Goal: Transaction & Acquisition: Book appointment/travel/reservation

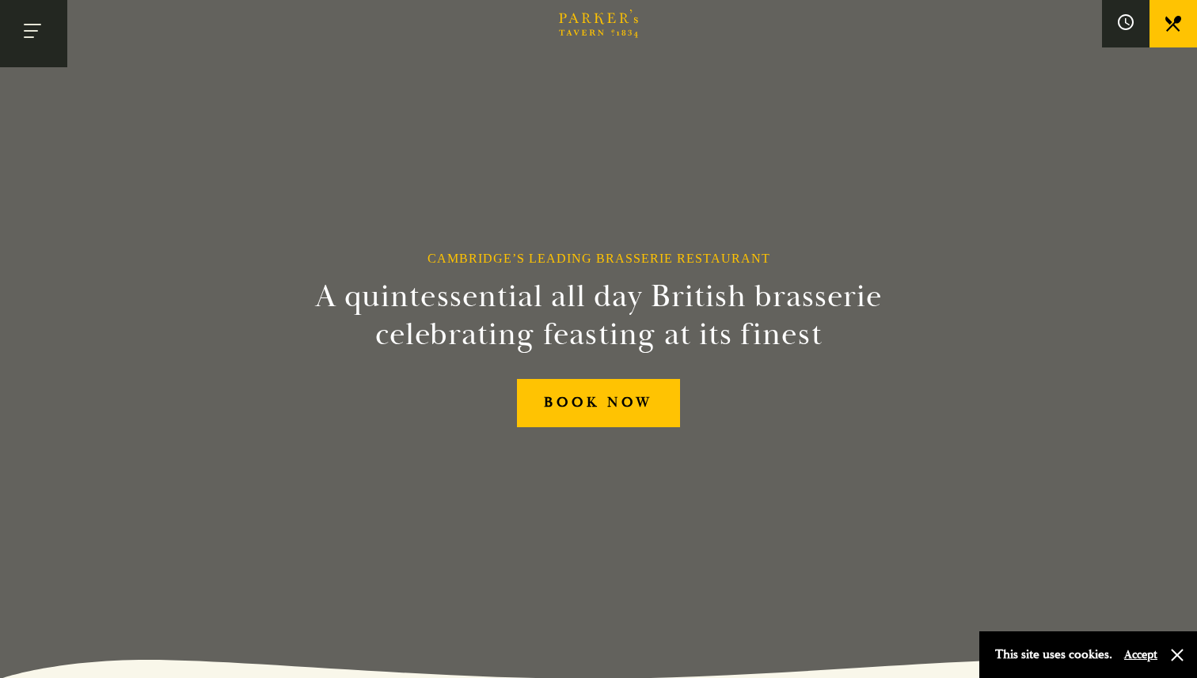
click at [51, 34] on button "Toggle navigation" at bounding box center [33, 33] width 67 height 67
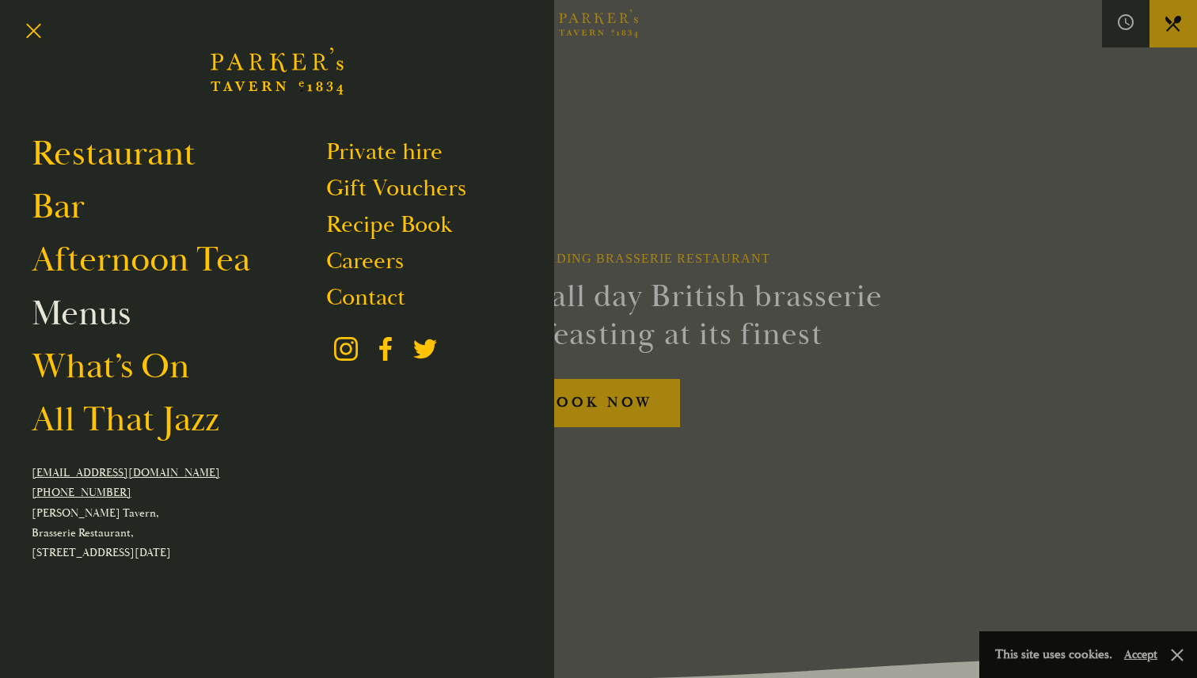
click at [109, 313] on link "Menus" at bounding box center [81, 313] width 99 height 44
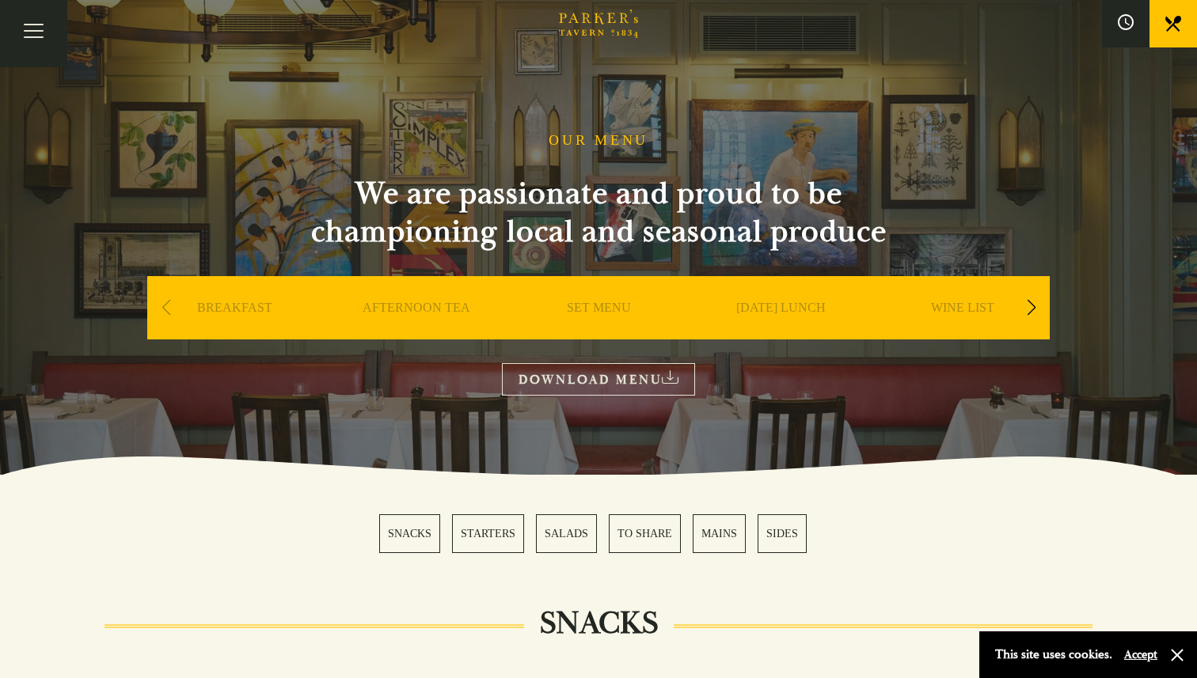
click at [435, 535] on link "SNACKS" at bounding box center [409, 533] width 61 height 39
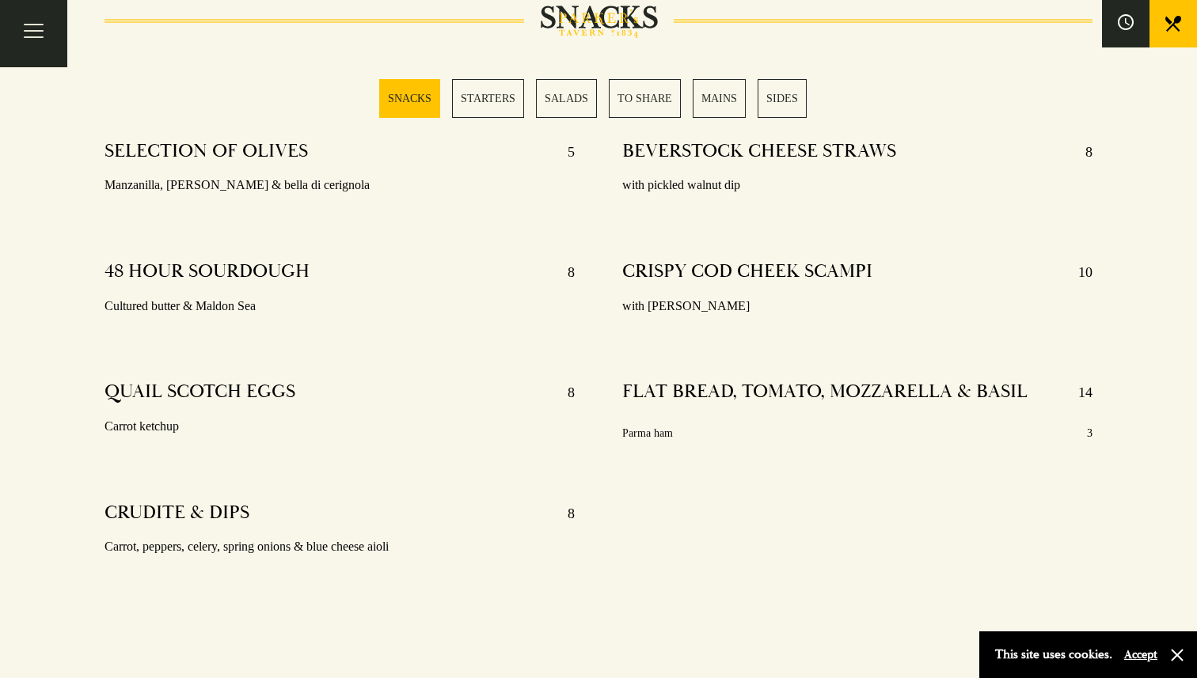
scroll to position [624, 0]
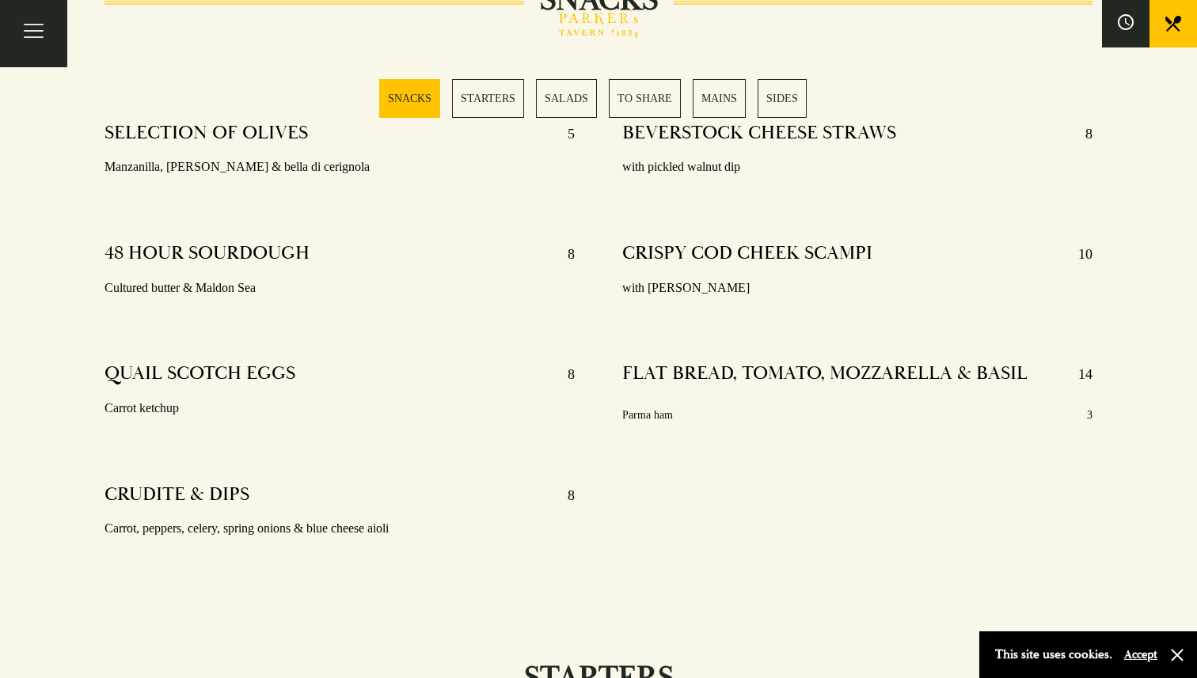
click at [499, 98] on link "STARTERS" at bounding box center [488, 98] width 72 height 39
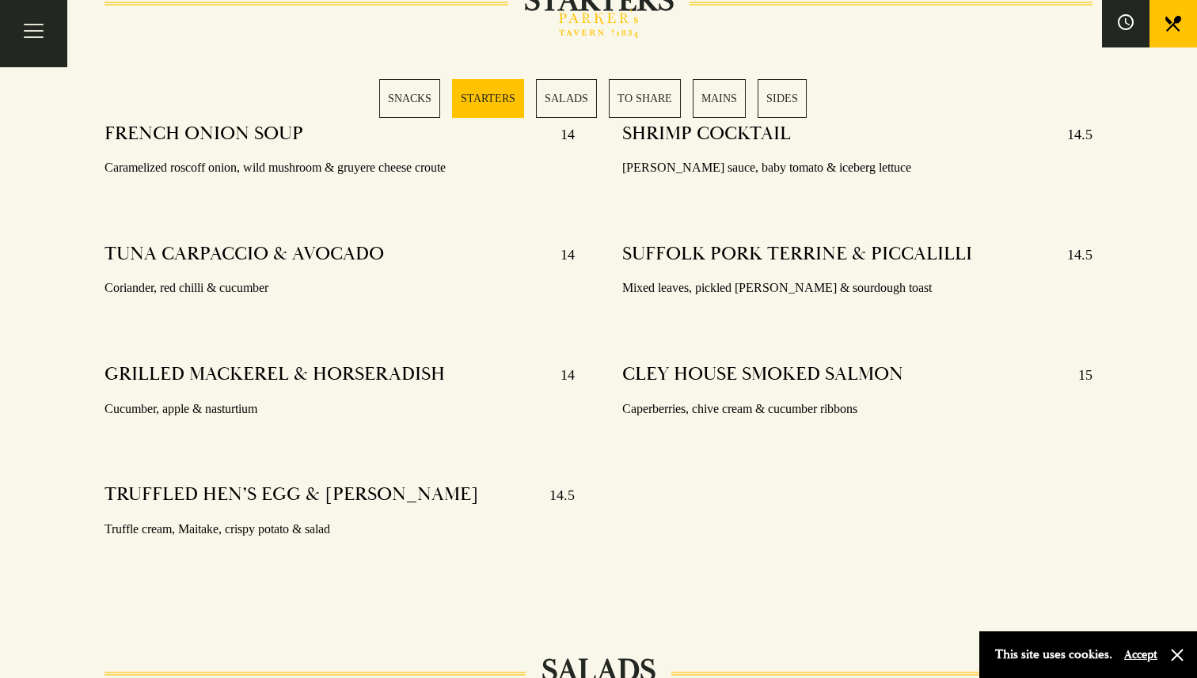
scroll to position [1302, 0]
click at [555, 100] on link "SALADS" at bounding box center [566, 98] width 61 height 39
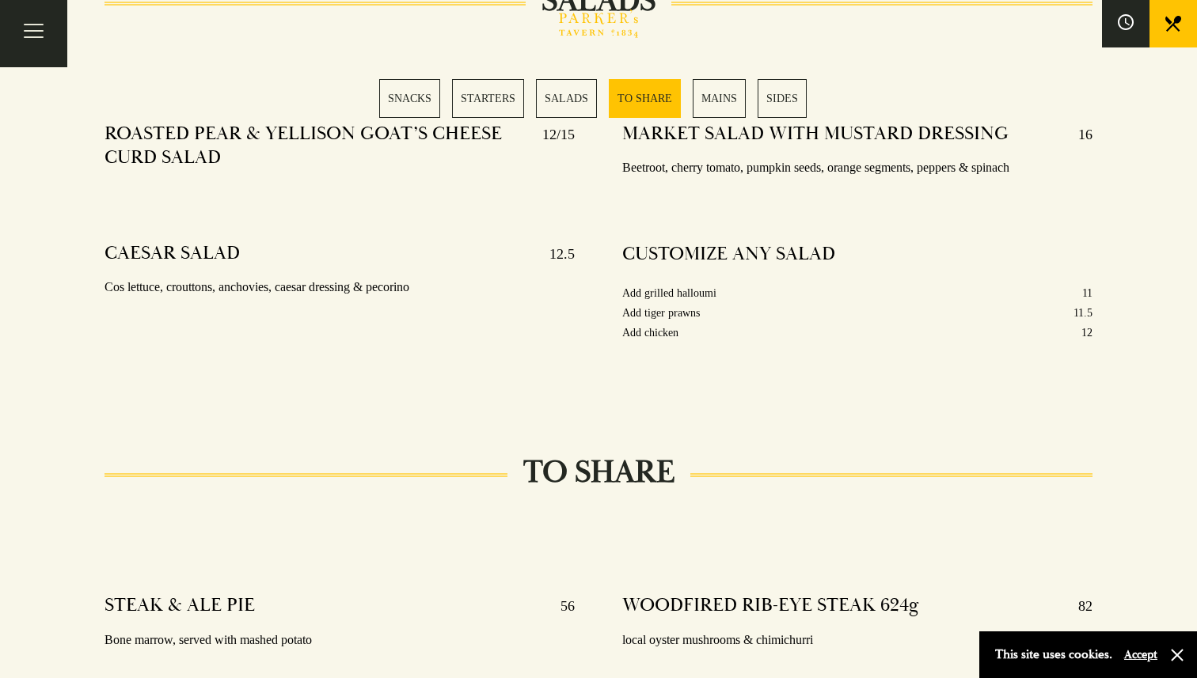
scroll to position [1972, 0]
click at [650, 106] on link "TO SHARE" at bounding box center [645, 98] width 72 height 39
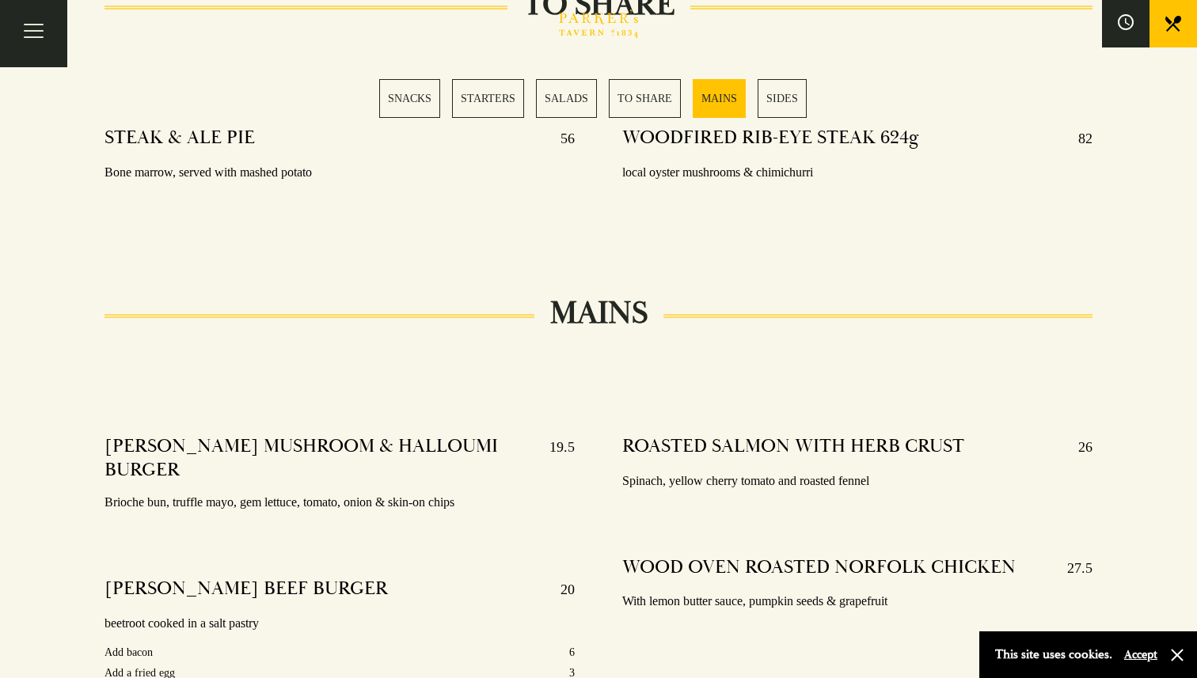
scroll to position [2445, 0]
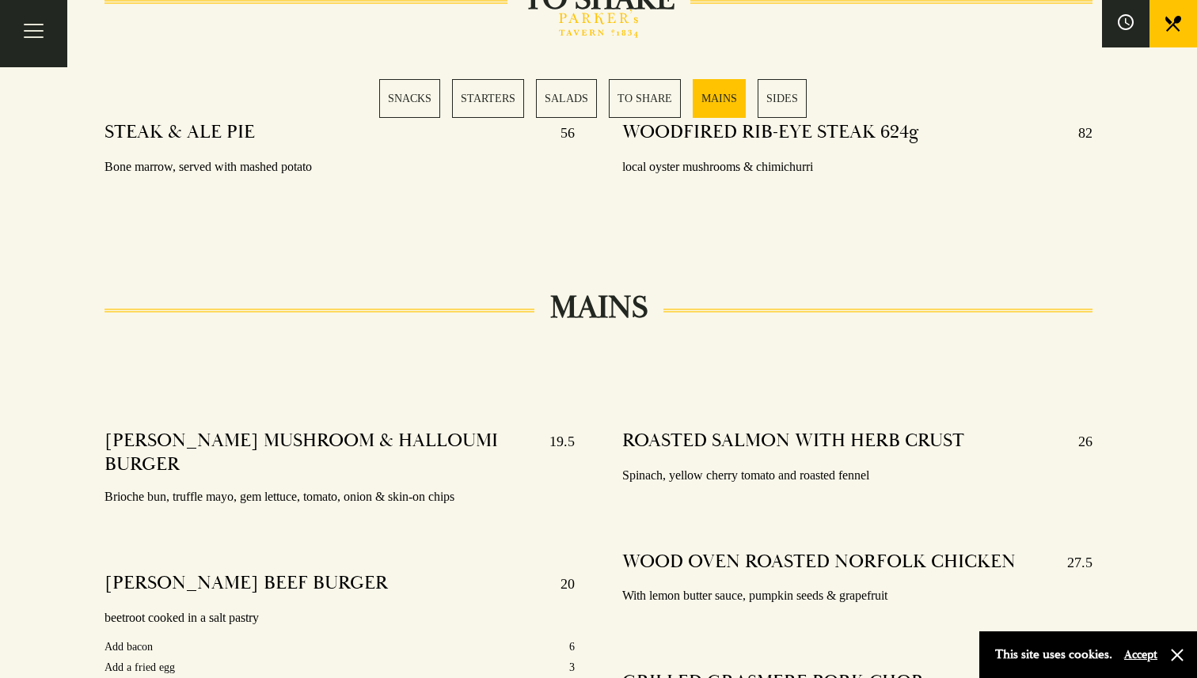
click at [711, 101] on link "MAINS" at bounding box center [719, 98] width 53 height 39
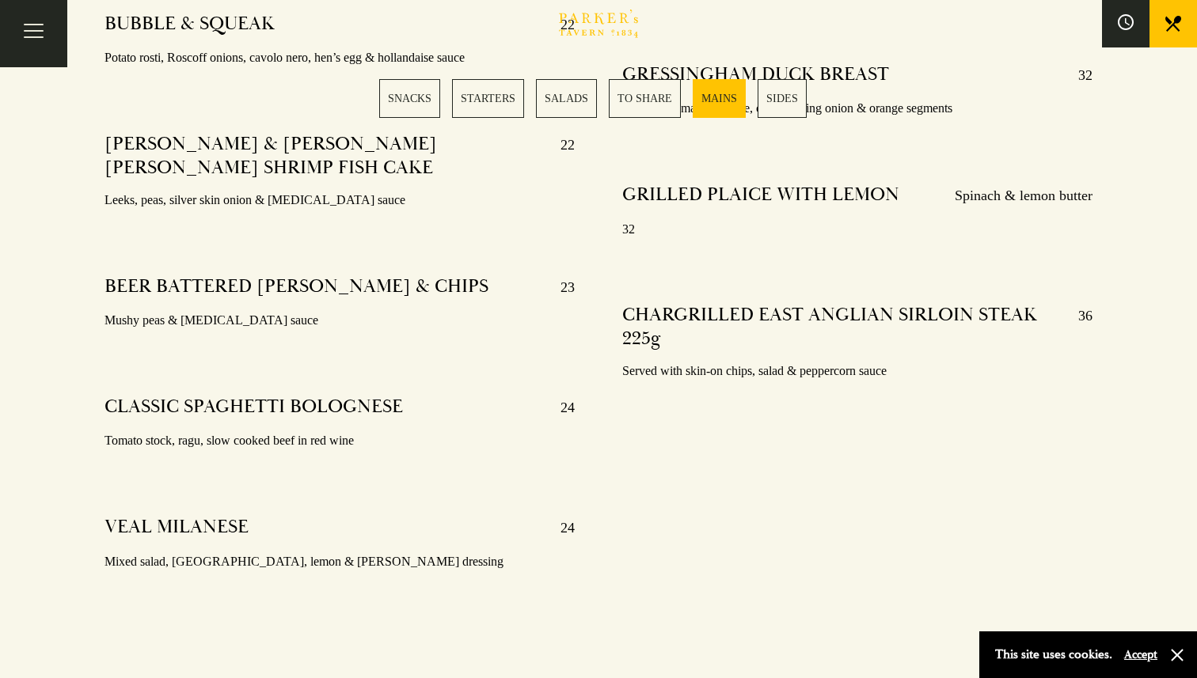
scroll to position [3192, 0]
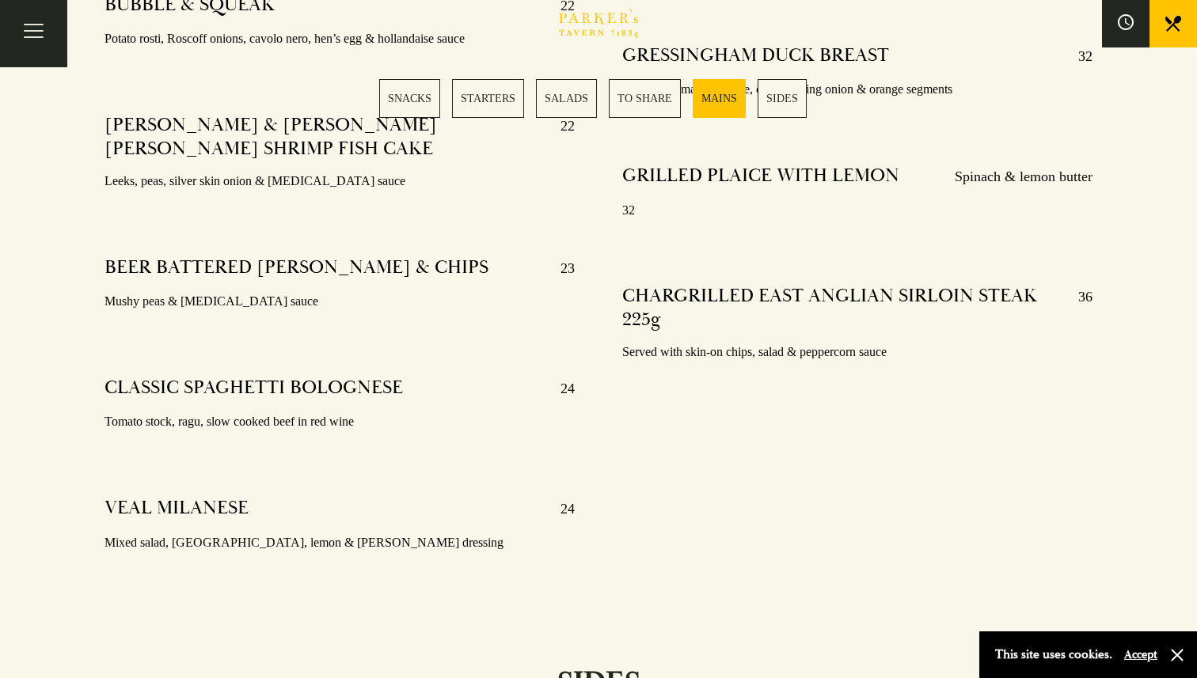
click at [781, 102] on link "SIDES" at bounding box center [781, 98] width 49 height 39
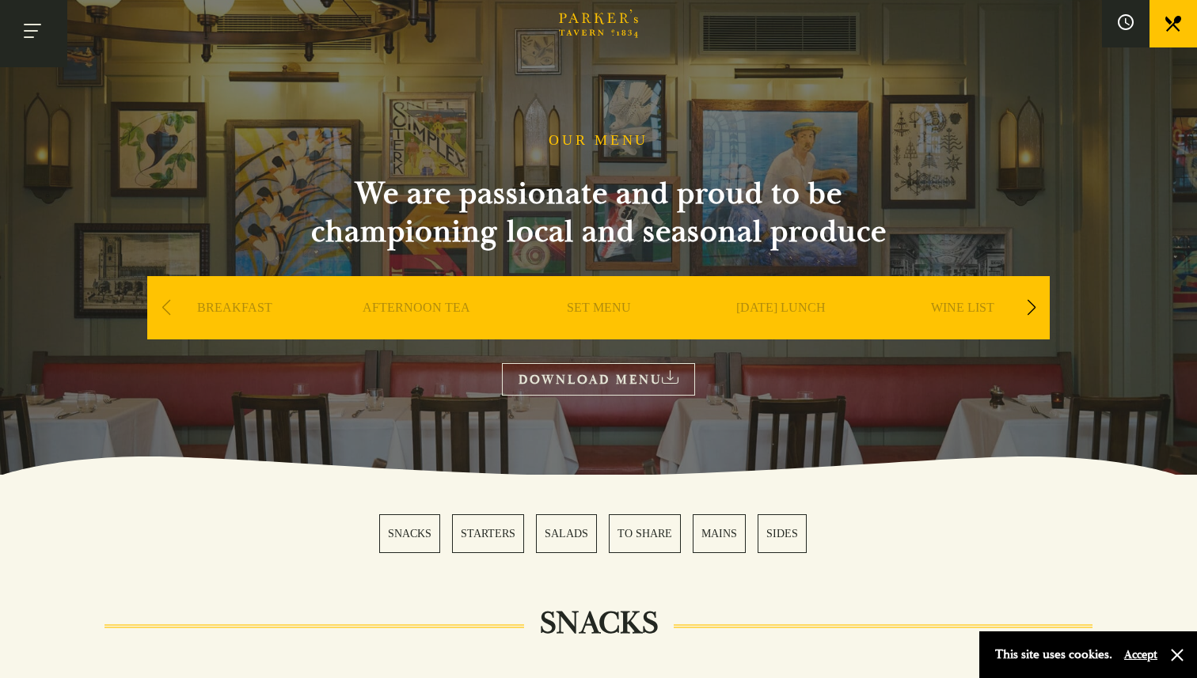
click at [29, 28] on button "Toggle navigation" at bounding box center [33, 33] width 67 height 67
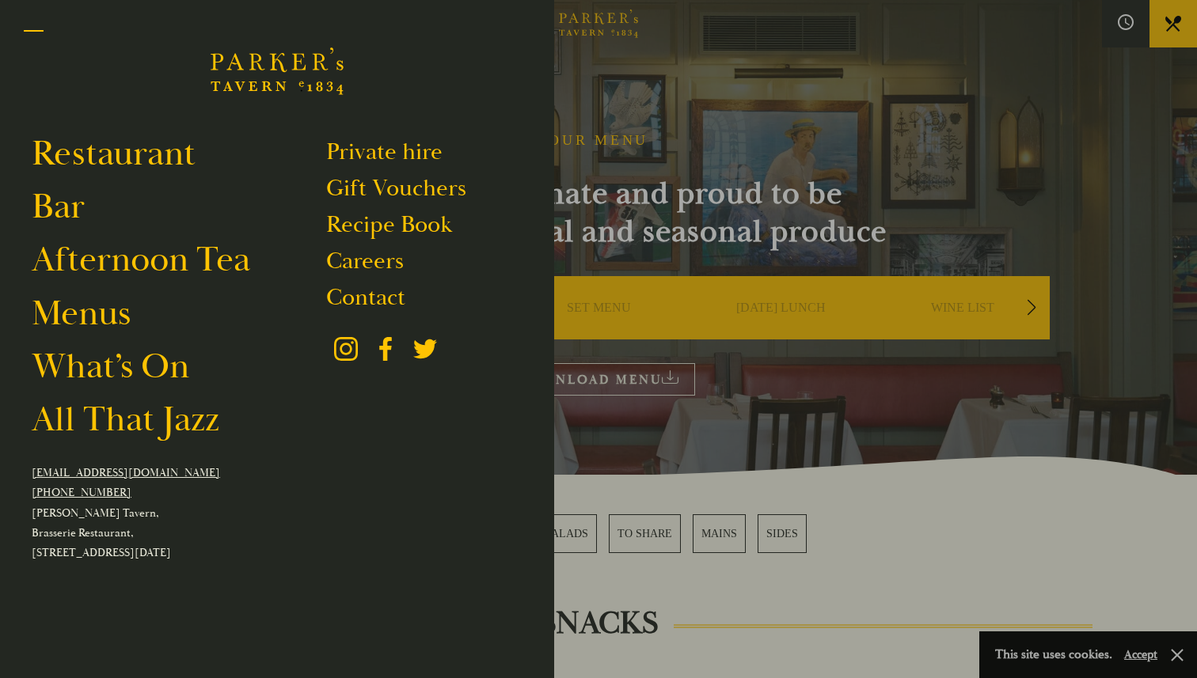
click at [28, 35] on button "Toggle navigation" at bounding box center [33, 33] width 67 height 67
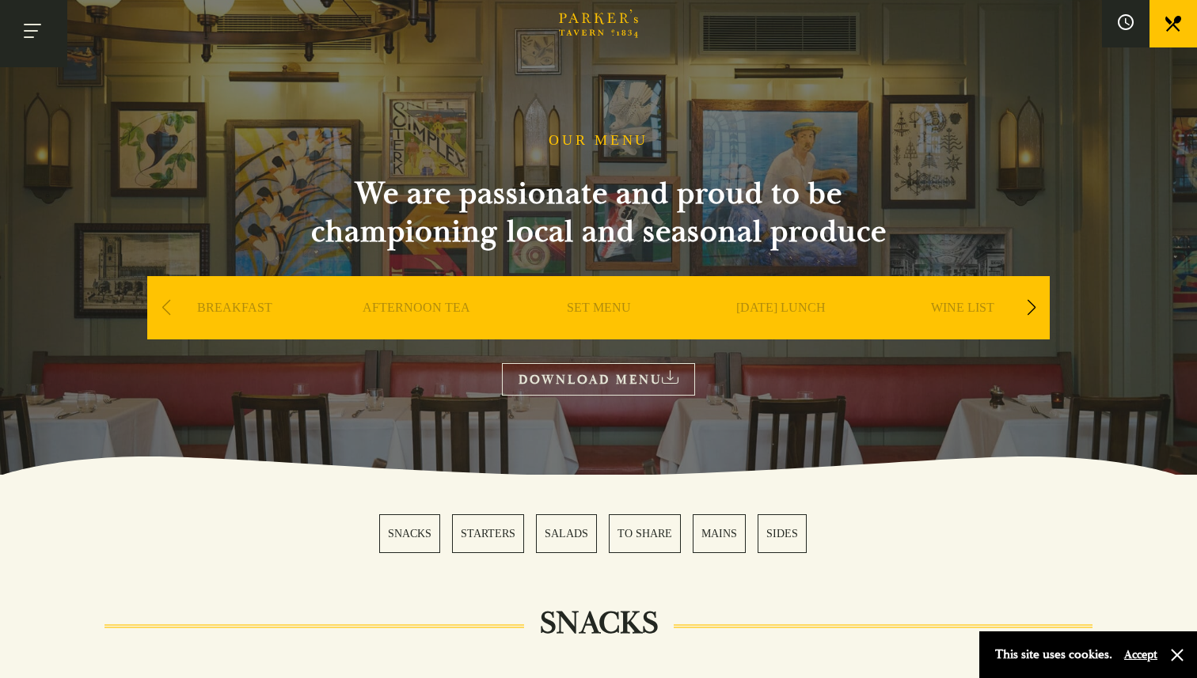
click at [28, 38] on button "Toggle navigation" at bounding box center [33, 33] width 67 height 67
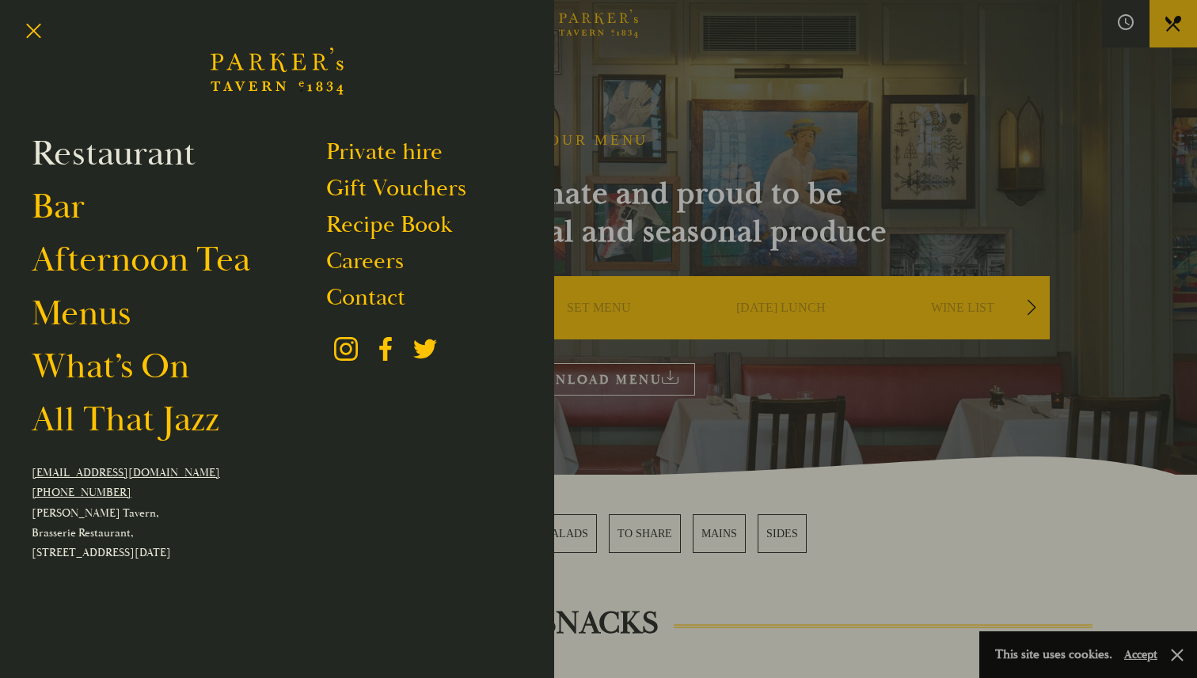
click at [84, 172] on link "Restaurant" at bounding box center [114, 153] width 164 height 44
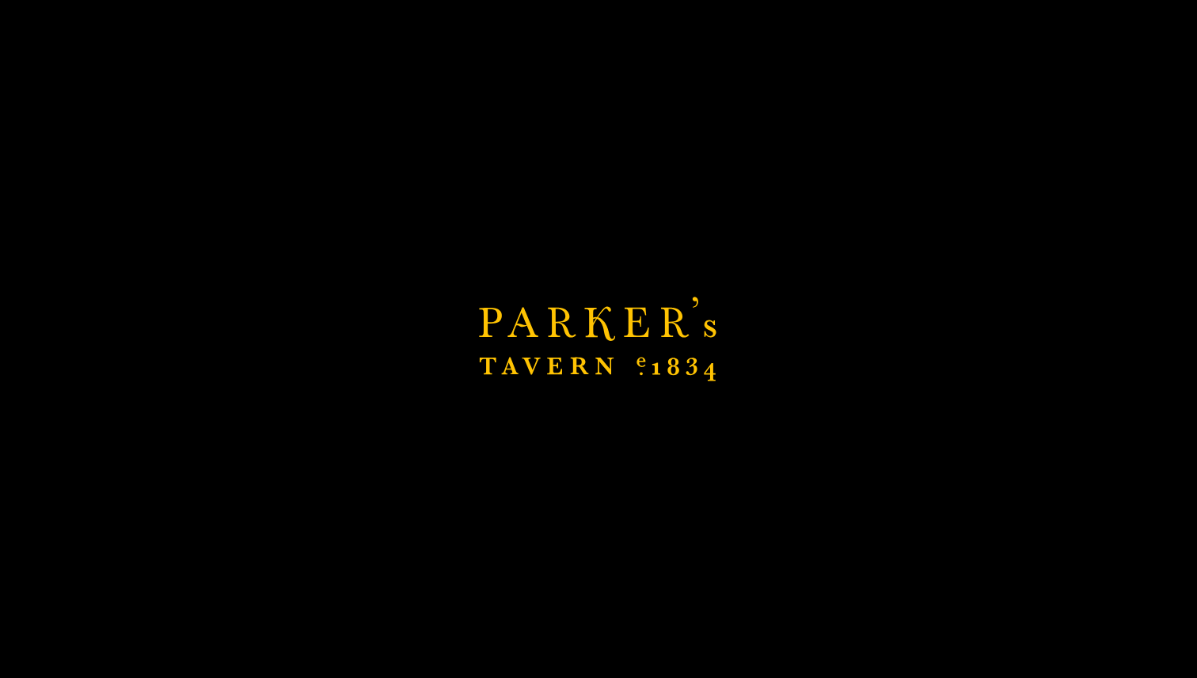
scroll to position [719, 0]
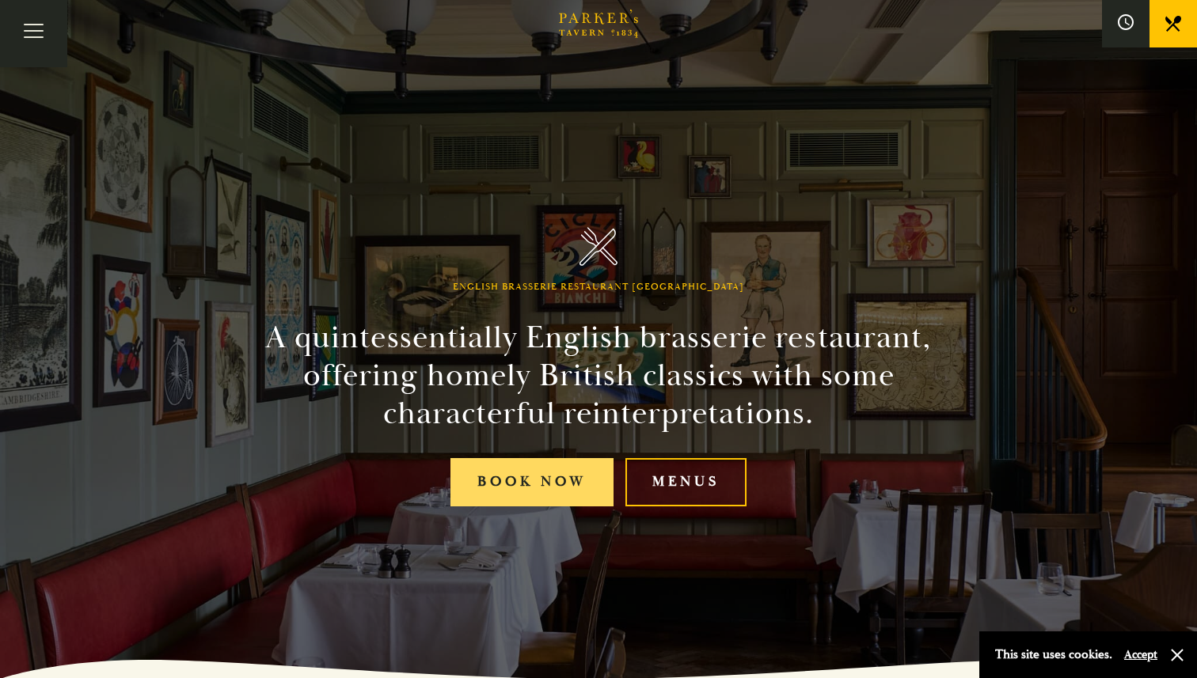
click at [546, 483] on link "Book Now" at bounding box center [531, 482] width 163 height 48
